Goal: Task Accomplishment & Management: Manage account settings

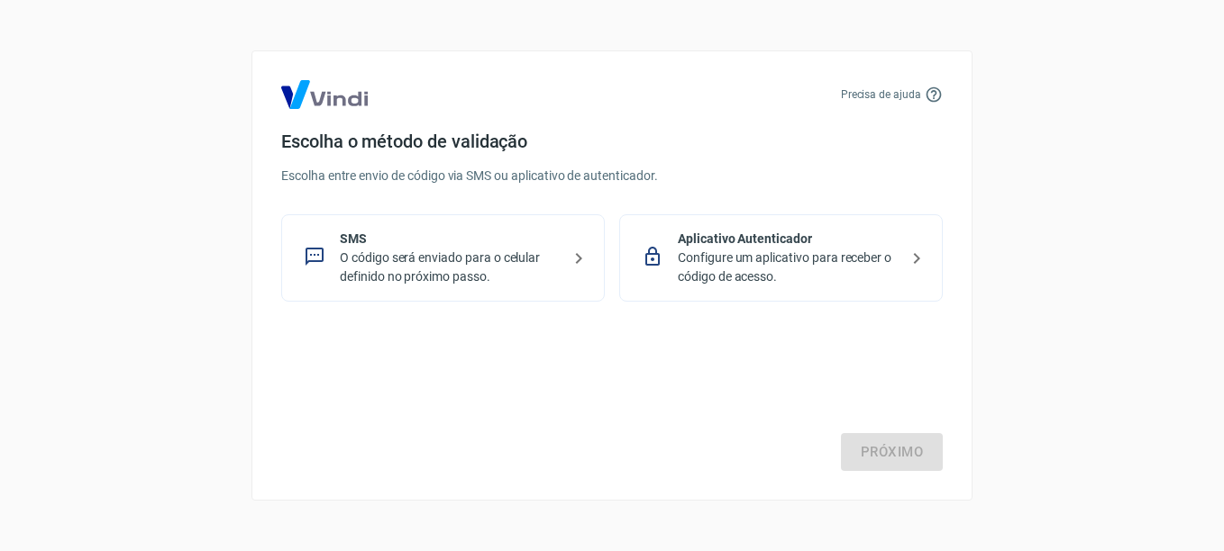
click at [402, 267] on p "O código será enviado para o celular definido no próximo passo." at bounding box center [450, 268] width 221 height 38
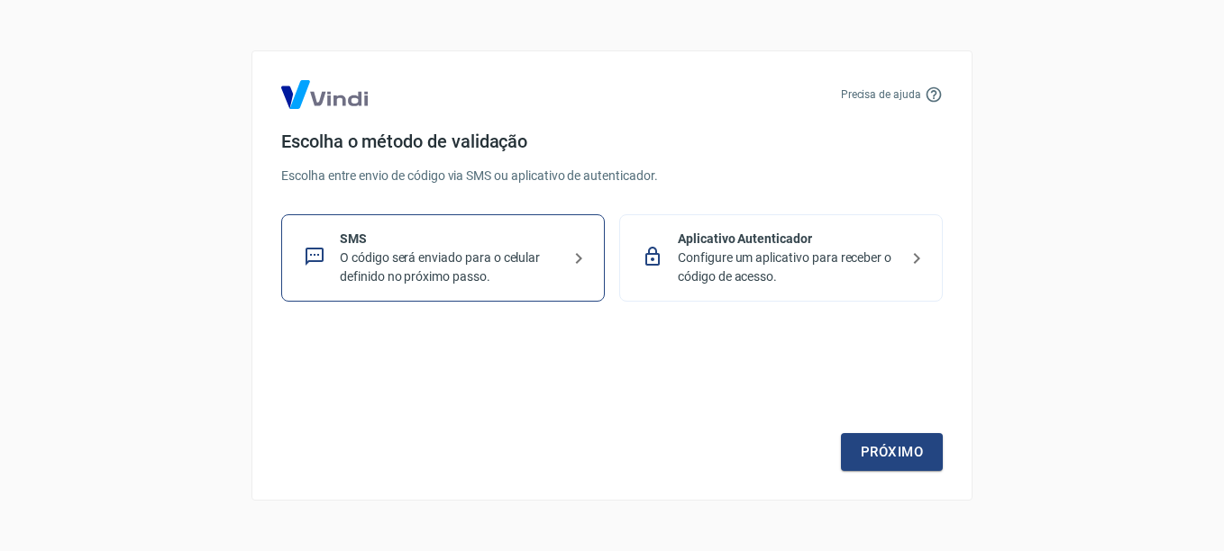
click at [402, 267] on p "O código será enviado para o celular definido no próximo passo." at bounding box center [450, 268] width 221 height 38
click at [881, 456] on link "Próximo" at bounding box center [892, 452] width 102 height 38
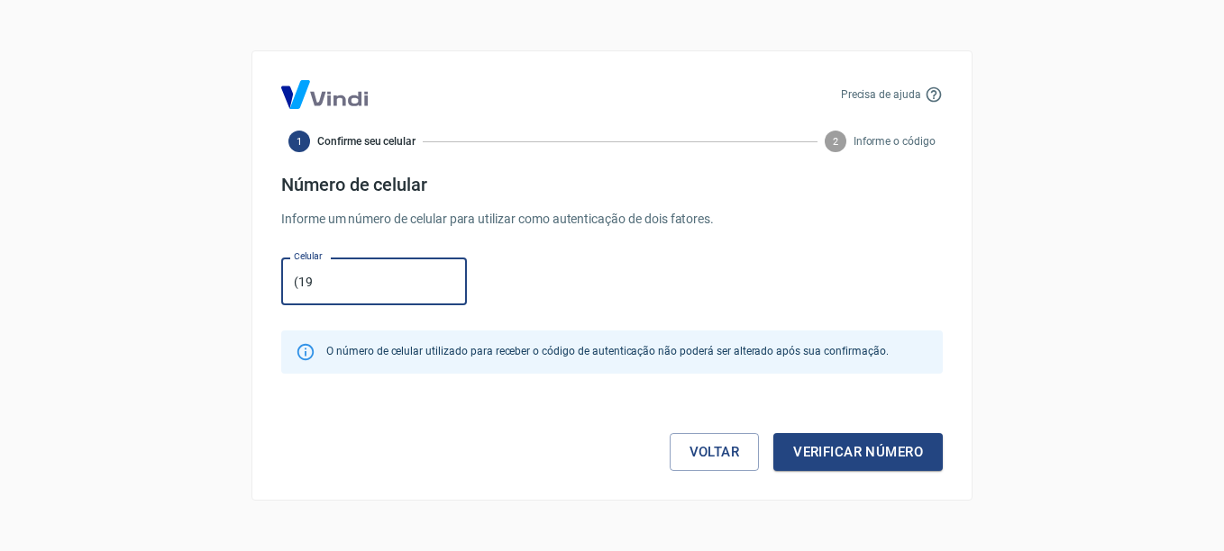
type input "[PHONE_NUMBER]"
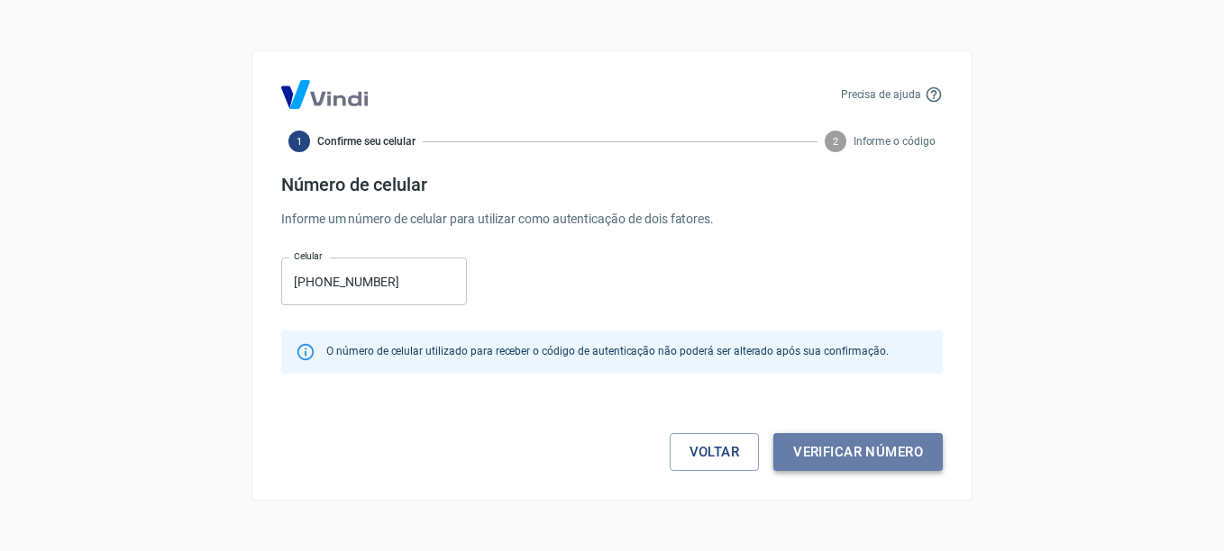
click at [884, 460] on button "Verificar número" at bounding box center [857, 452] width 169 height 38
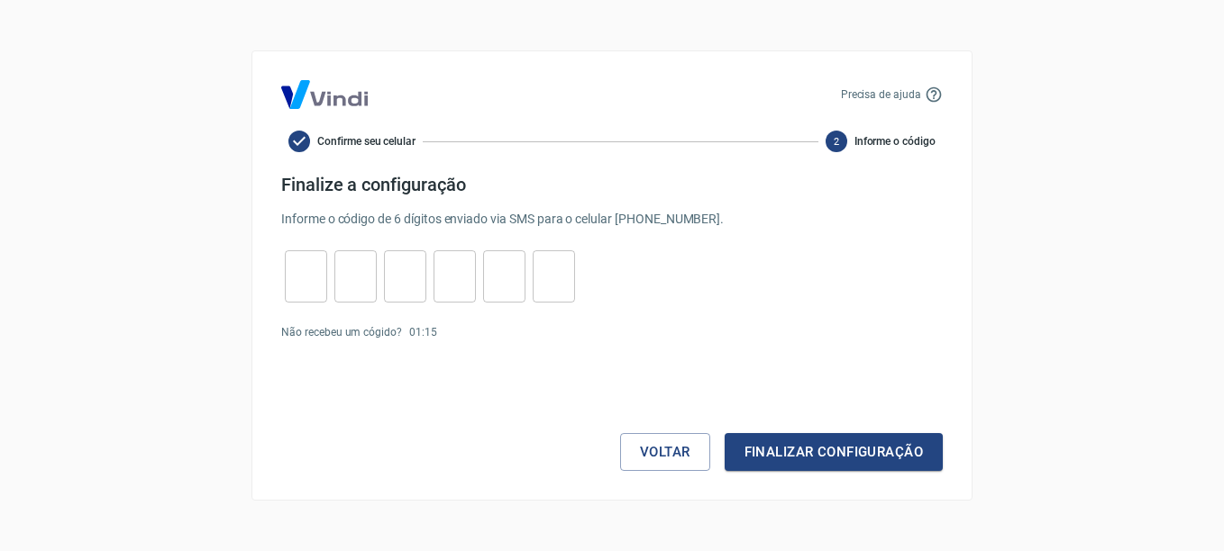
click at [309, 275] on input "tel" at bounding box center [306, 277] width 42 height 39
type input "9"
type input "1"
type input "7"
type input "4"
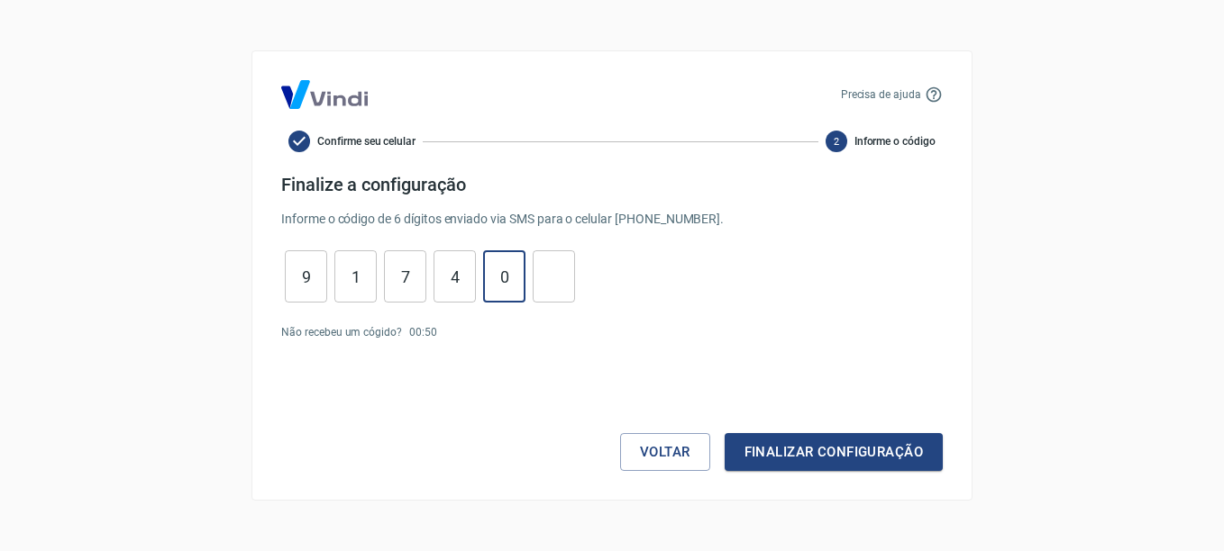
type input "0"
type input "4"
type input "7"
type input "1"
type input "7"
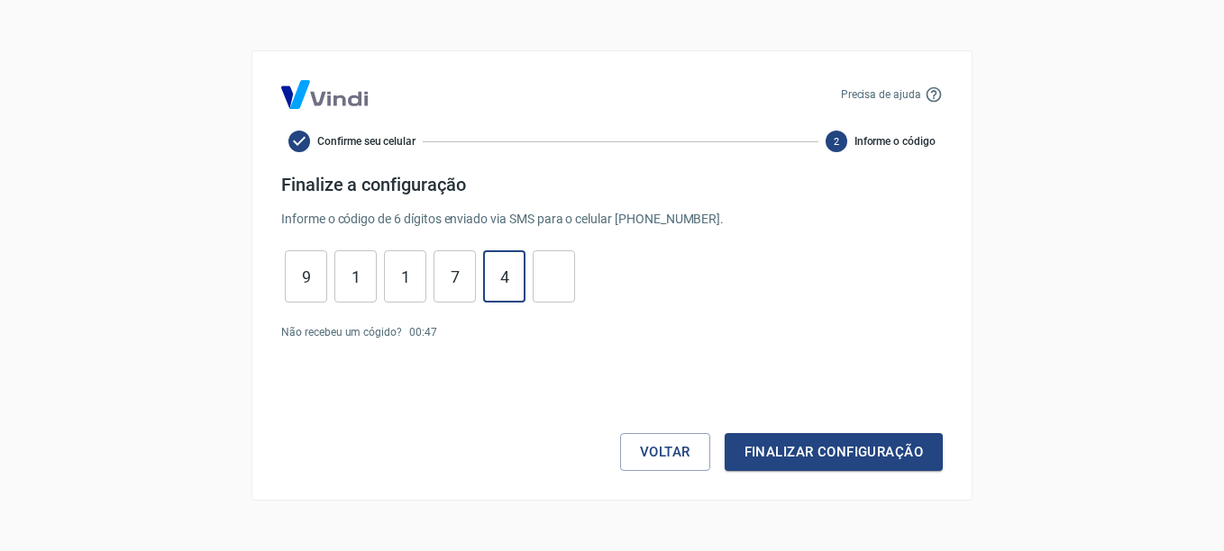
type input "4"
type input "0"
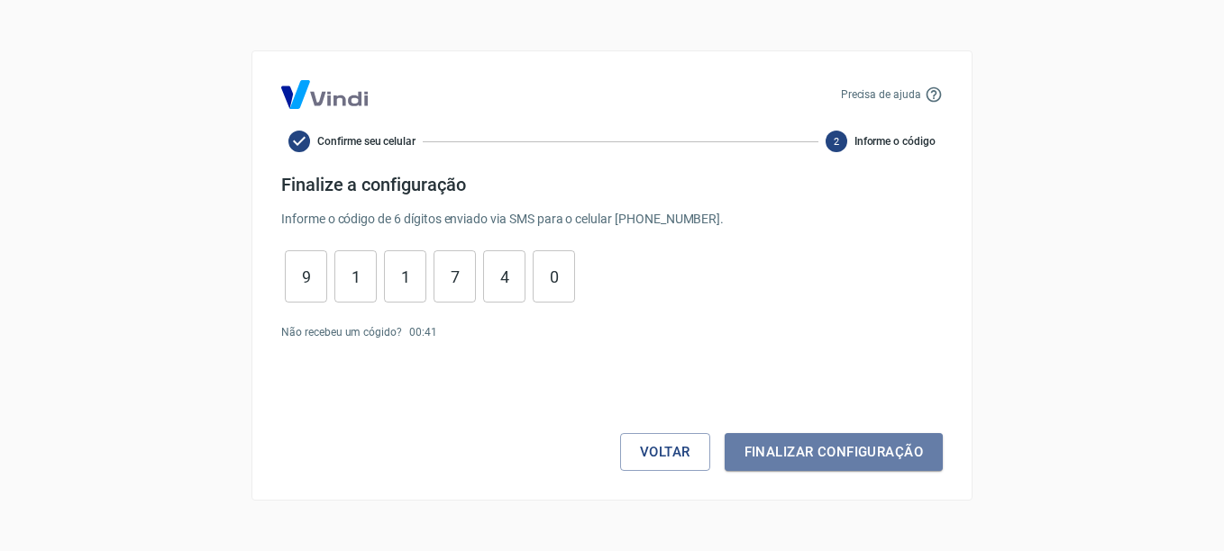
click at [836, 447] on button "Finalizar configuração" at bounding box center [833, 452] width 218 height 38
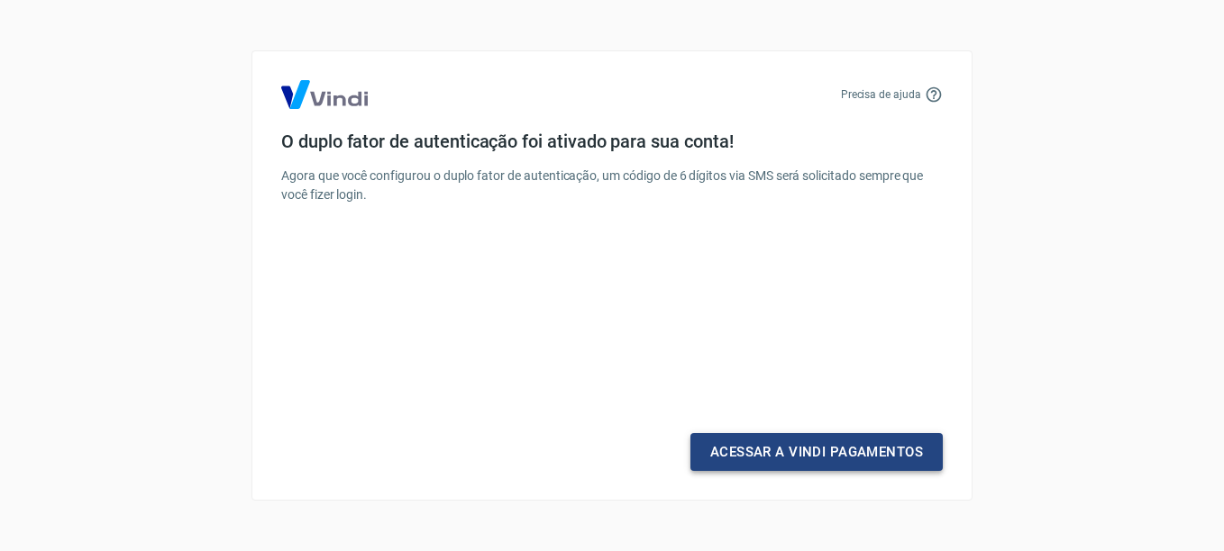
click at [815, 460] on link "Acessar a Vindi Pagamentos" at bounding box center [816, 452] width 252 height 38
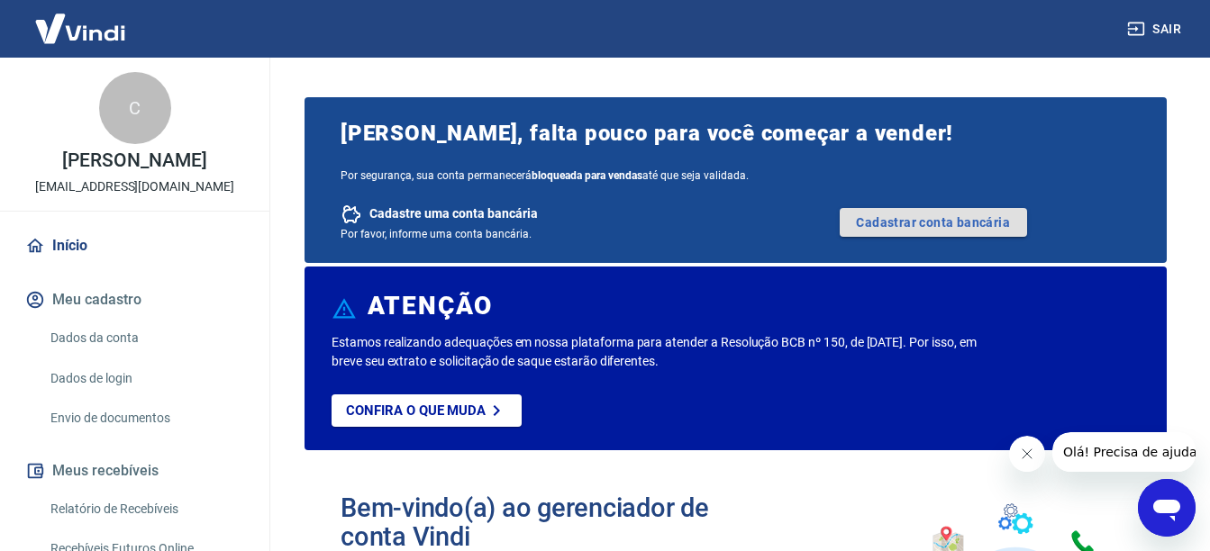
click at [878, 232] on link "Cadastrar conta bancária" at bounding box center [933, 222] width 187 height 29
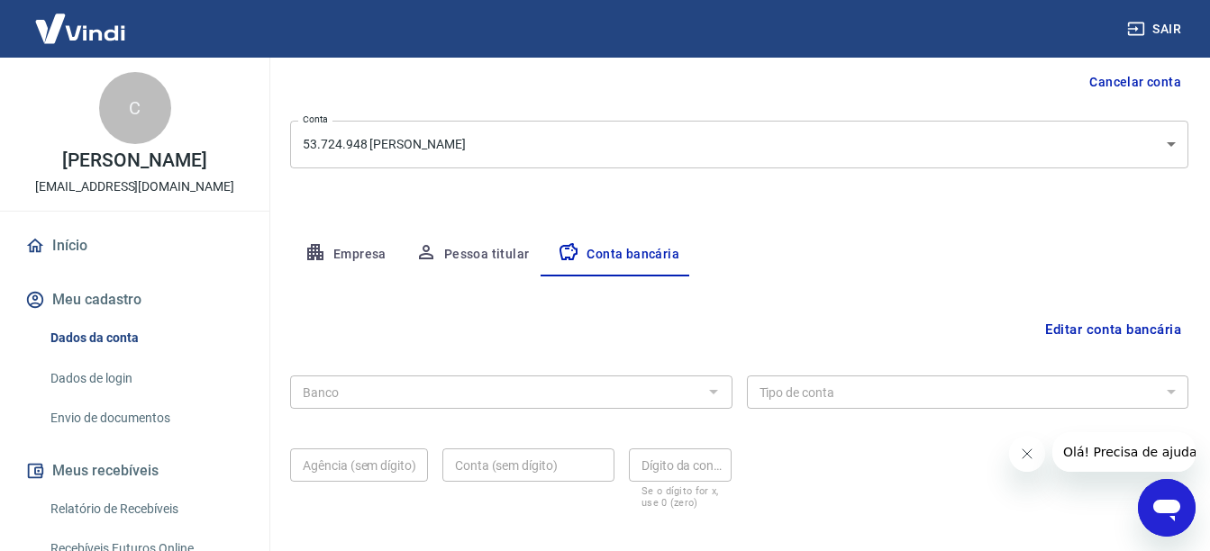
scroll to position [269, 0]
